Goal: Obtain resource: Download file/media

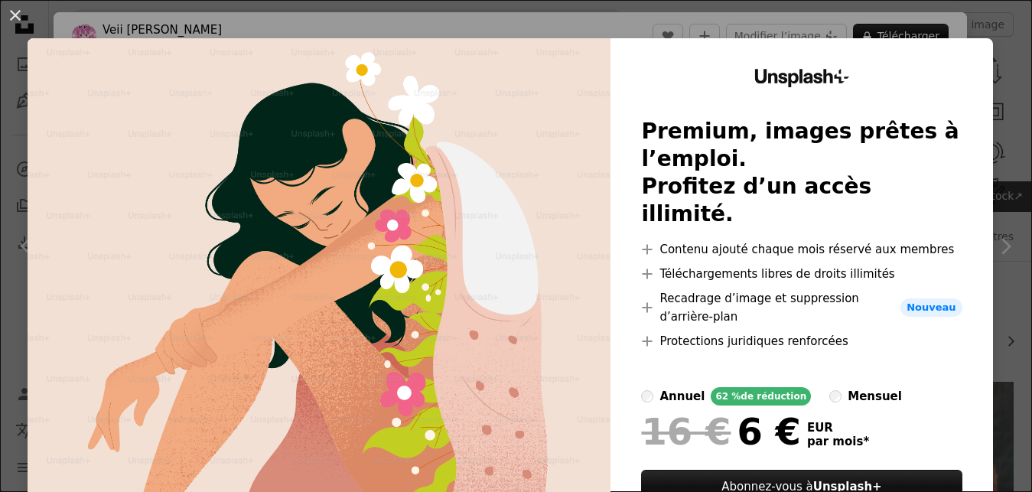
scroll to position [1483, 0]
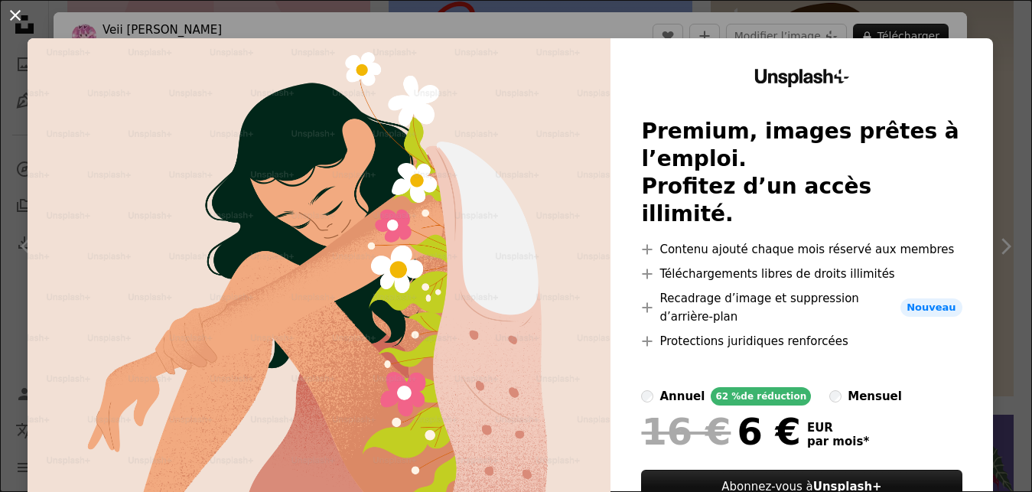
click at [19, 19] on button "An X shape" at bounding box center [15, 15] width 18 height 18
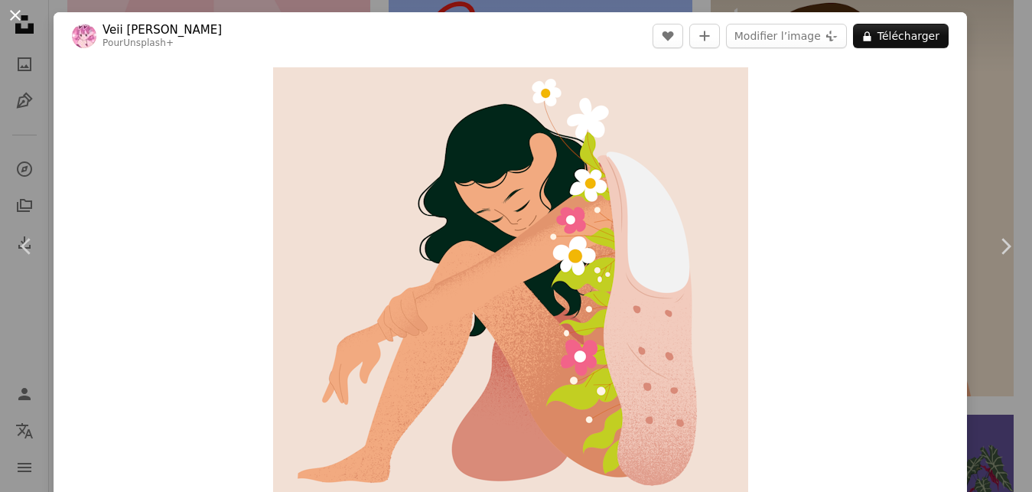
click at [13, 12] on button "An X shape" at bounding box center [15, 15] width 18 height 18
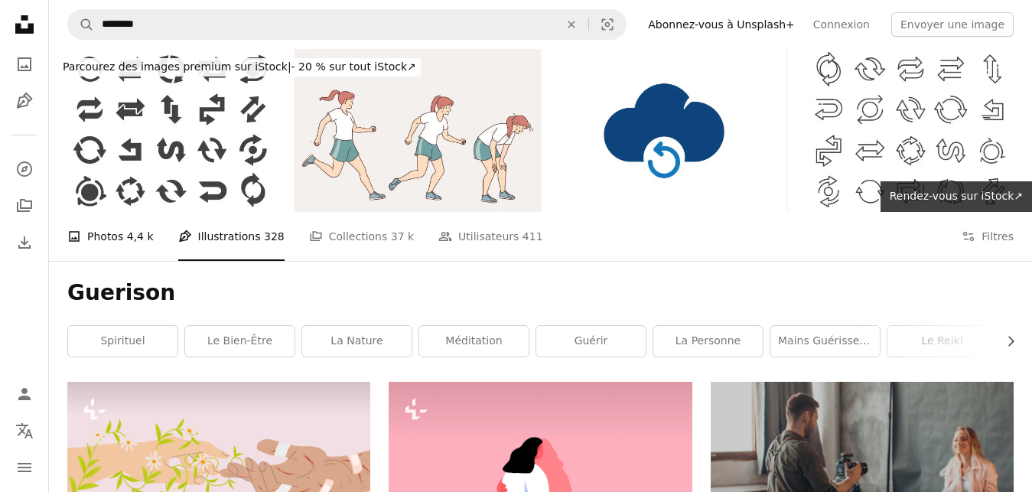
click at [140, 238] on span "4,4 k" at bounding box center [140, 236] width 27 height 17
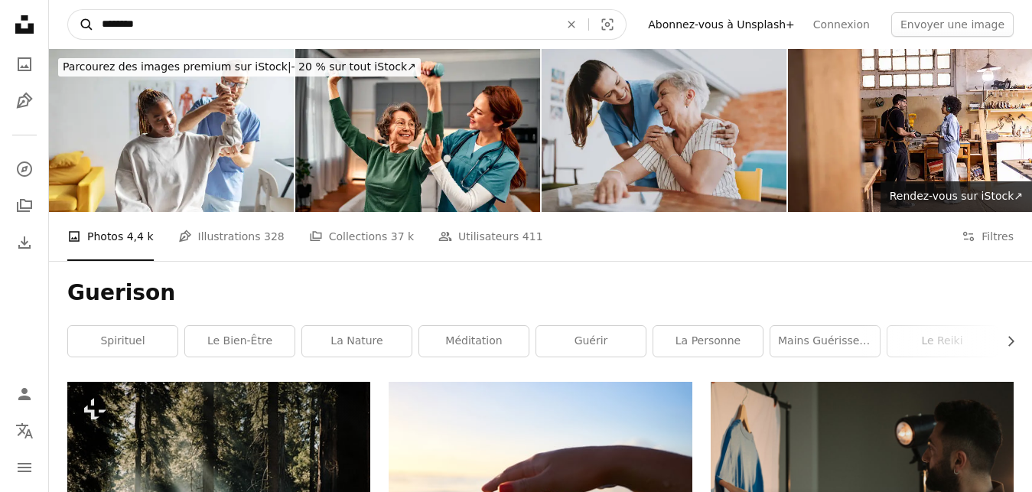
drag, startPoint x: 173, startPoint y: 26, endPoint x: 74, endPoint y: 25, distance: 98.7
click at [94, 27] on input "********" at bounding box center [324, 24] width 461 height 29
type input "**********"
click button "A magnifying glass" at bounding box center [81, 24] width 26 height 29
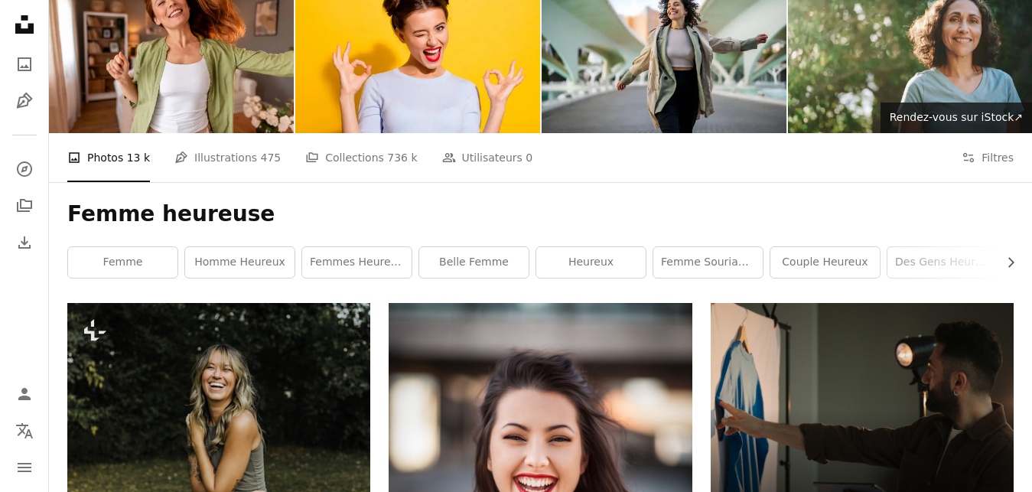
scroll to position [78, 0]
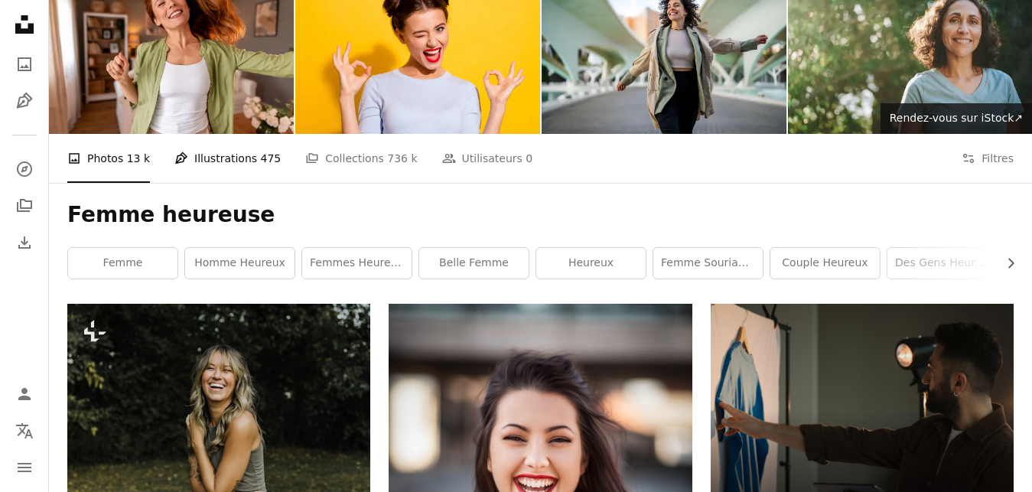
click at [219, 151] on link "Pen Tool Illustrations 475" at bounding box center [227, 158] width 106 height 49
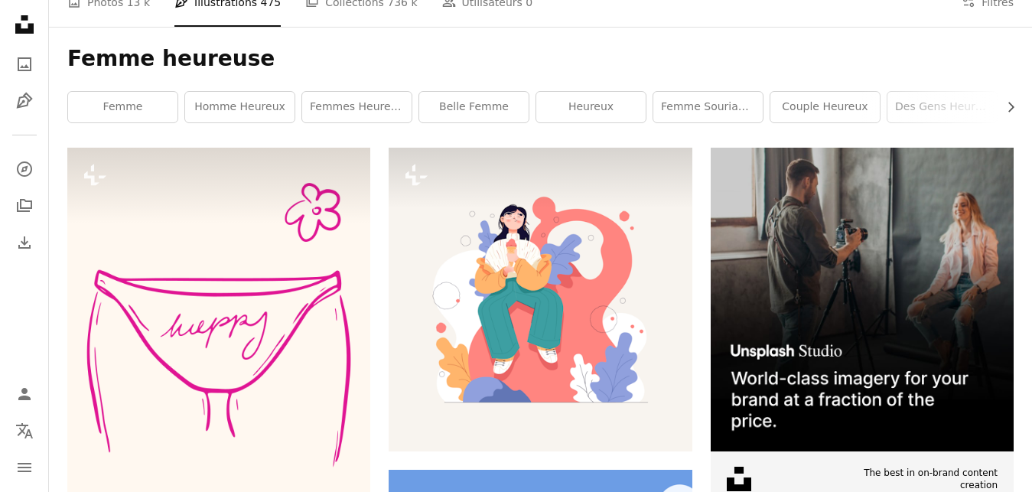
scroll to position [156, 0]
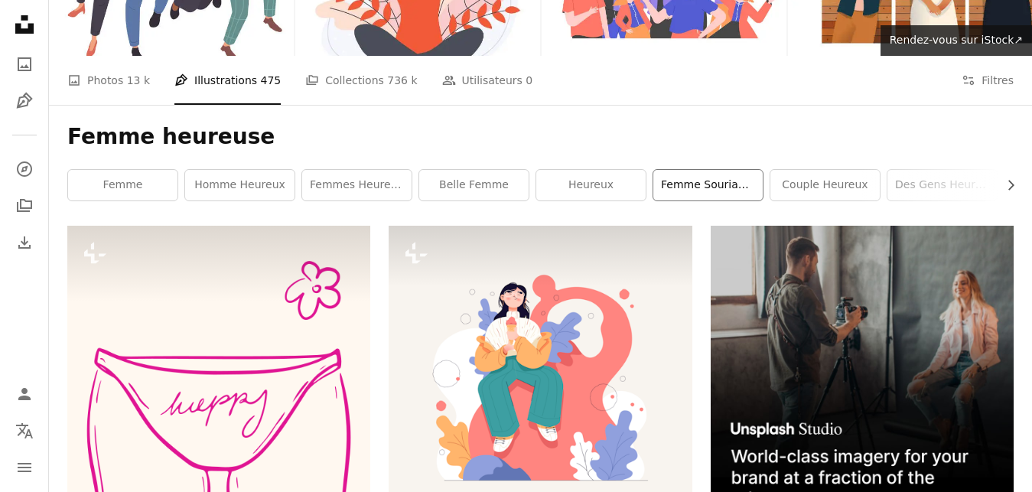
click at [673, 184] on link "Femme souriante" at bounding box center [707, 185] width 109 height 31
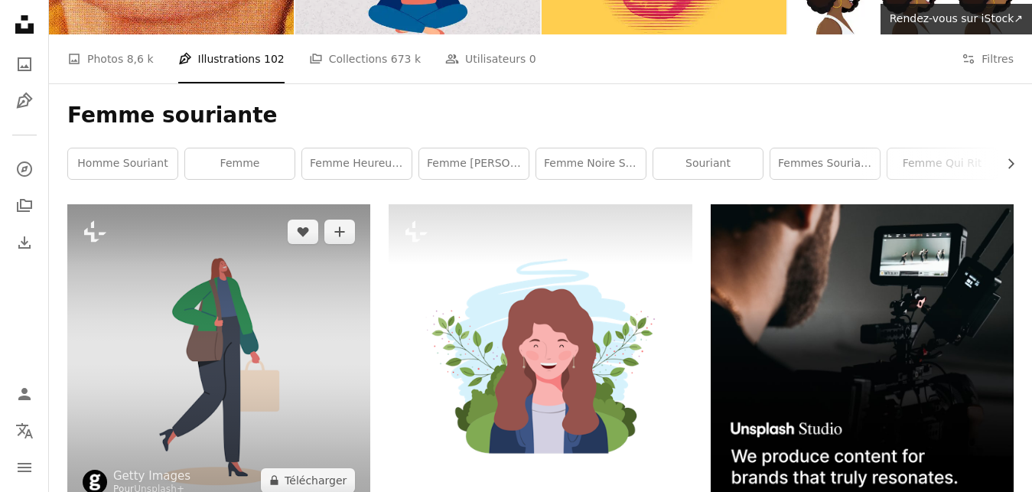
scroll to position [156, 0]
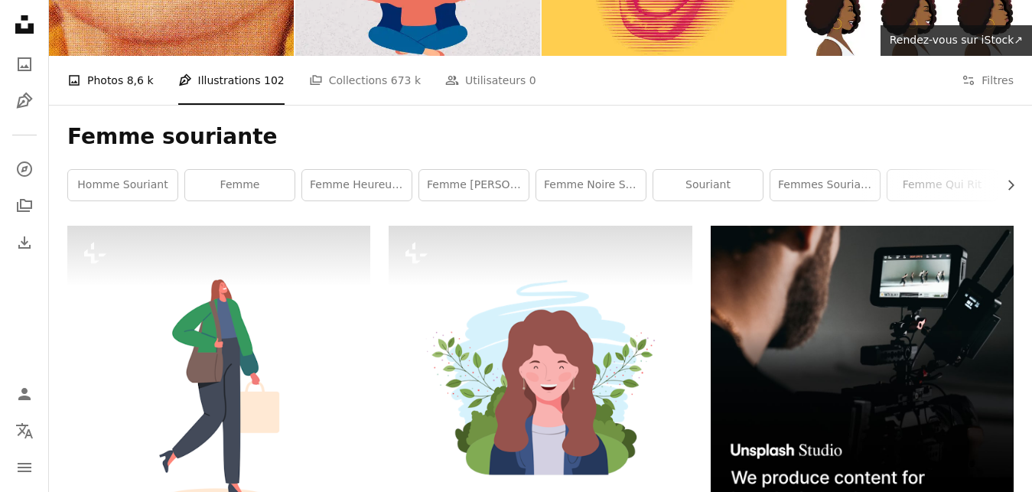
click at [127, 73] on span "8,6 k" at bounding box center [140, 80] width 27 height 17
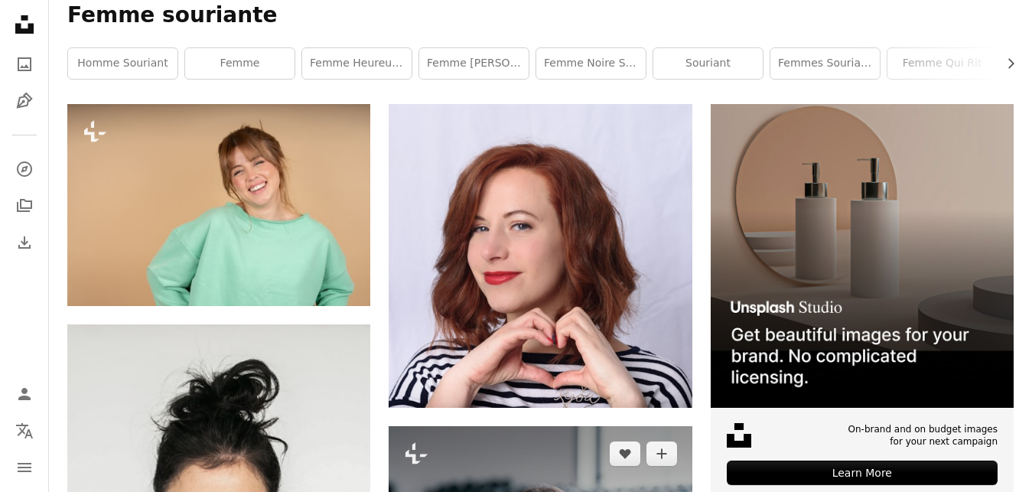
scroll to position [234, 0]
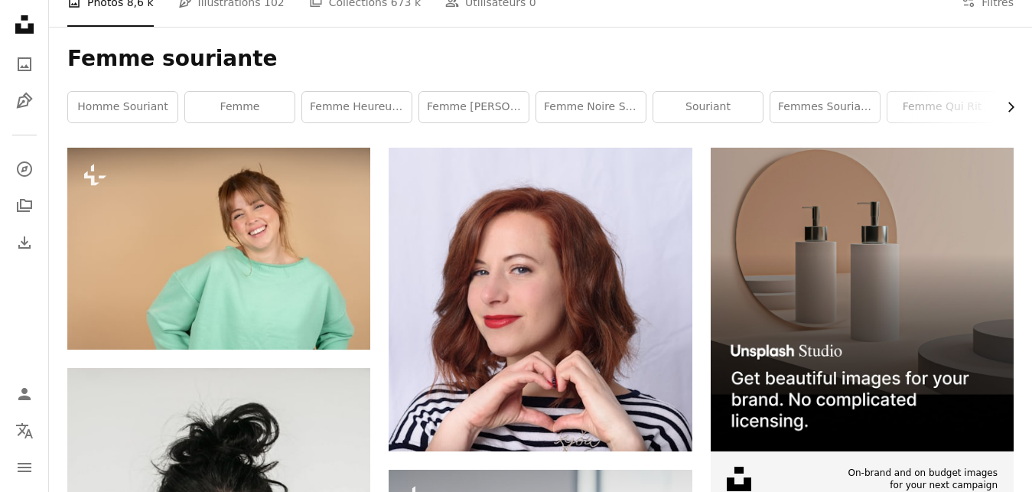
click at [1010, 106] on icon "Chevron right" at bounding box center [1010, 106] width 15 height 15
click at [740, 109] on link "femme qui rit" at bounding box center [712, 107] width 109 height 31
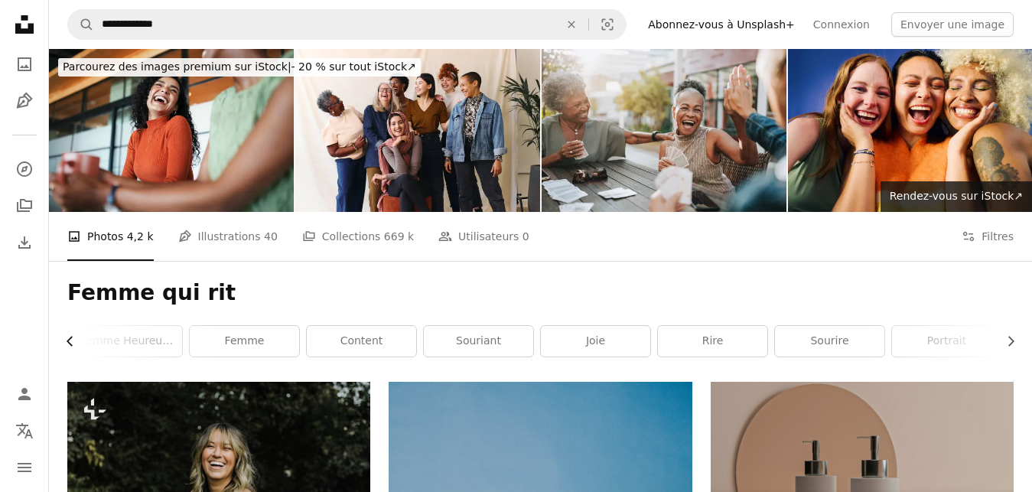
click at [63, 334] on icon "Chevron left" at bounding box center [70, 341] width 15 height 15
click at [1002, 341] on button "Chevron right" at bounding box center [1005, 341] width 17 height 31
click at [223, 239] on link "Pen Tool Illustrations 40" at bounding box center [227, 236] width 99 height 49
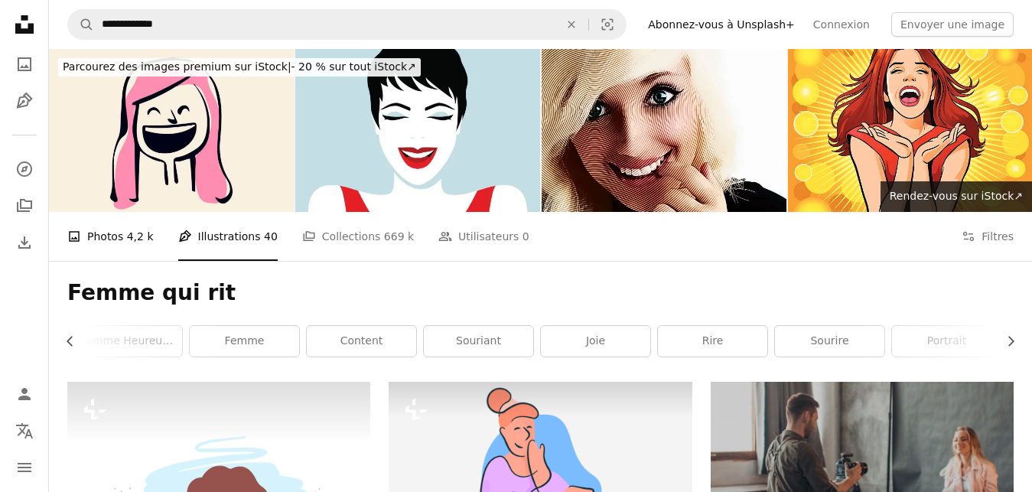
click at [117, 236] on link "A photo Photos 4,2 k" at bounding box center [110, 236] width 86 height 49
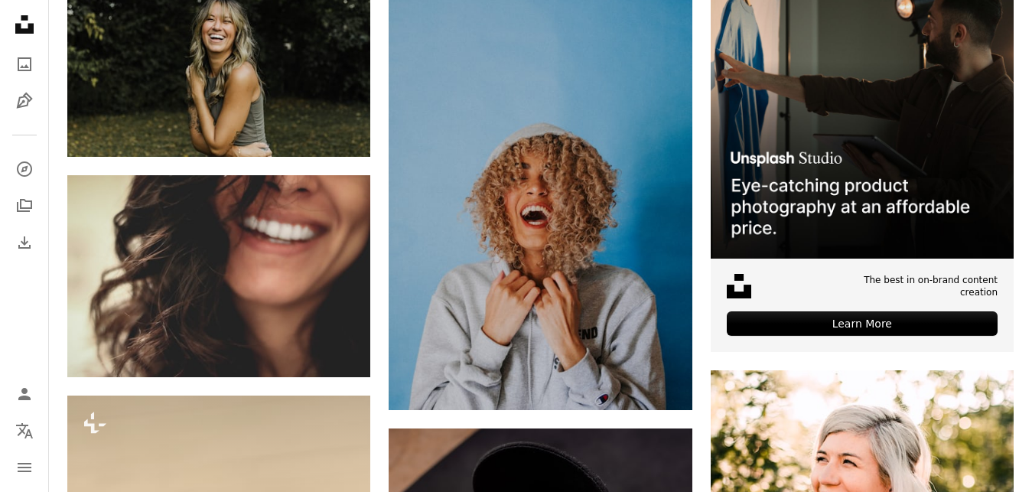
scroll to position [390, 0]
